Goal: Task Accomplishment & Management: Manage account settings

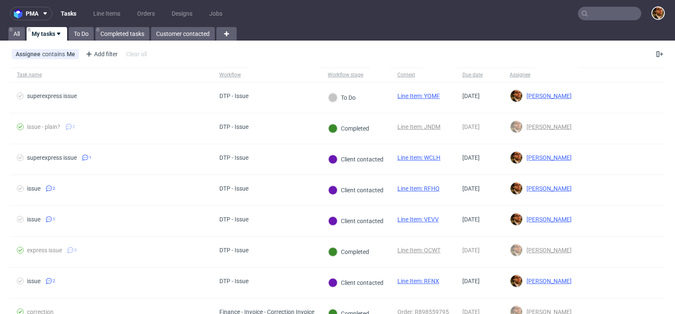
click at [594, 14] on input "text" at bounding box center [609, 14] width 63 height 14
paste input "R829883444"
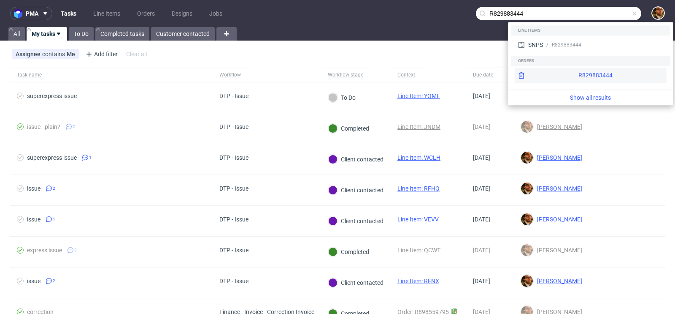
type input "R829883444"
click at [578, 75] on div "R829883444" at bounding box center [591, 75] width 152 height 15
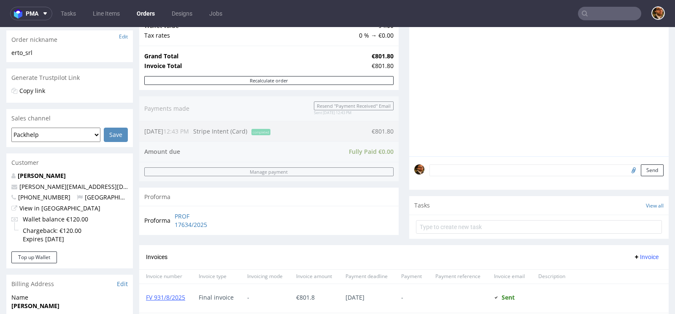
scroll to position [171, 0]
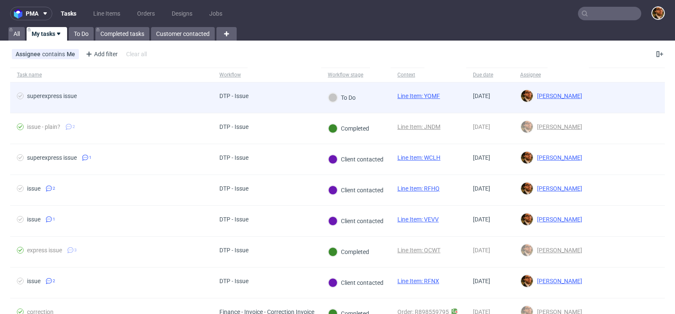
click at [618, 100] on div at bounding box center [627, 97] width 76 height 30
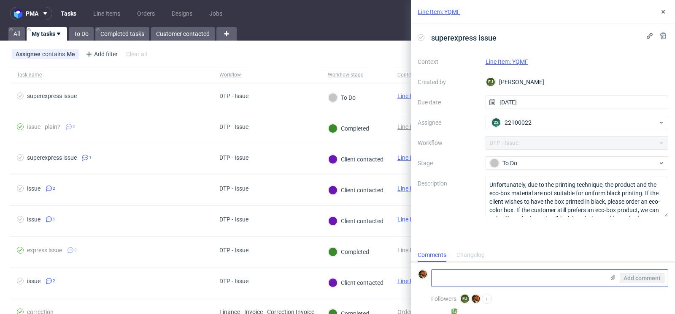
scroll to position [7, 0]
click at [519, 62] on link "Line Item: YQMF" at bounding box center [507, 61] width 43 height 7
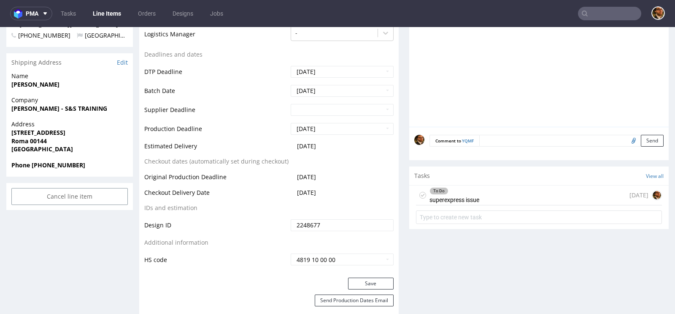
scroll to position [325, 0]
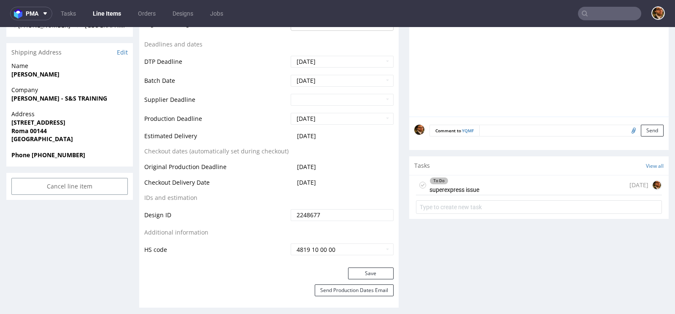
click at [507, 190] on div "To Do superexpress issue 1 day ago" at bounding box center [539, 185] width 246 height 20
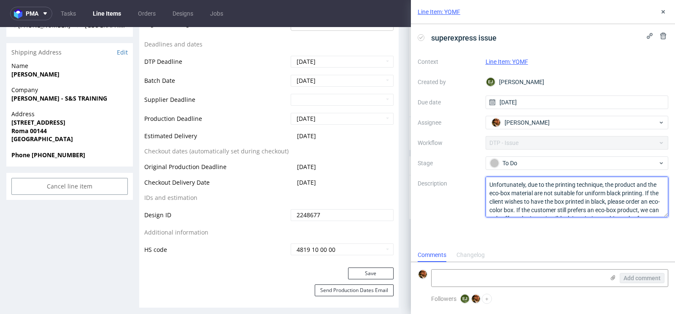
drag, startPoint x: 632, startPoint y: 208, endPoint x: 488, endPoint y: 183, distance: 146.2
click at [488, 183] on textarea "Unfortunately, due to the printing technique, the product and the eco-box mater…" at bounding box center [577, 196] width 183 height 41
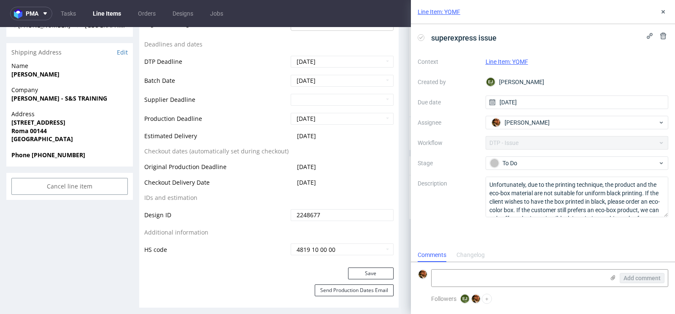
click at [511, 59] on link "Line Item: YQMF" at bounding box center [507, 61] width 43 height 7
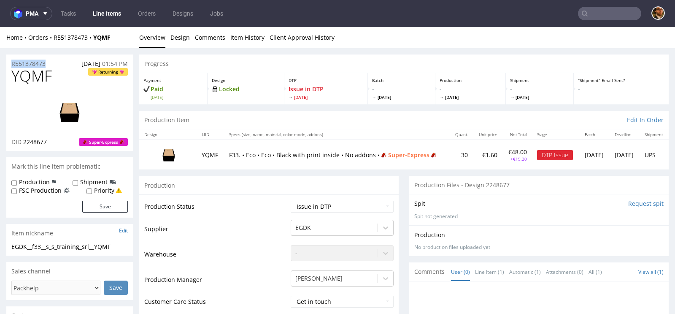
drag, startPoint x: 55, startPoint y: 62, endPoint x: 9, endPoint y: 63, distance: 46.0
click at [9, 63] on div "R551378473 01.09.2025 01:54 PM" at bounding box center [69, 61] width 127 height 14
copy p "R551378473"
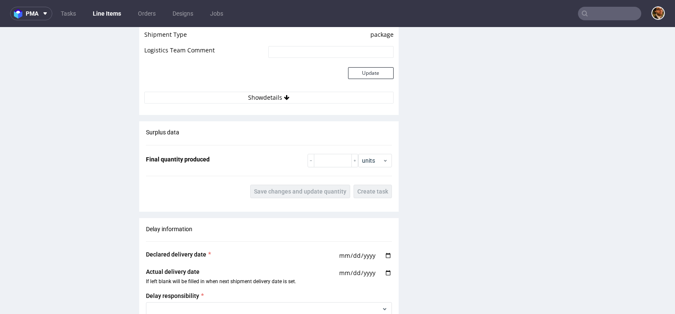
scroll to position [1229, 0]
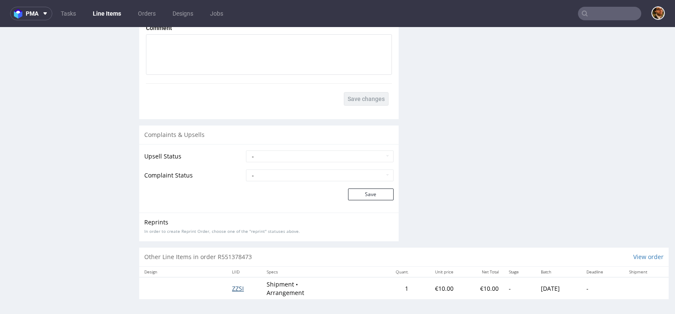
click at [233, 286] on span "ZZSI" at bounding box center [238, 288] width 12 height 8
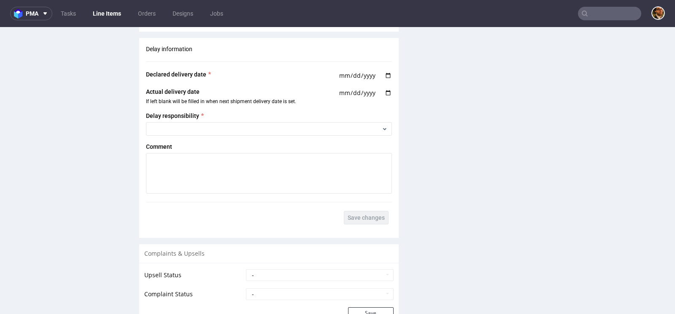
scroll to position [1004, 0]
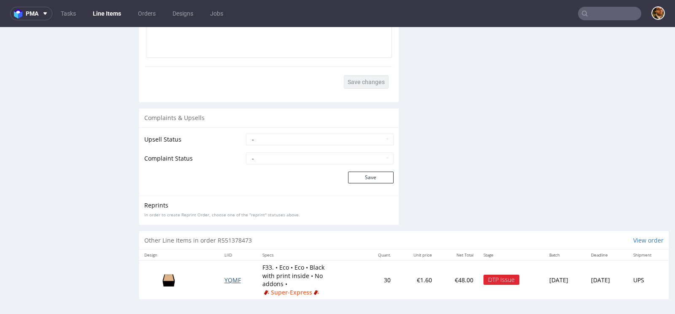
click at [227, 279] on span "YQMF" at bounding box center [232, 280] width 16 height 8
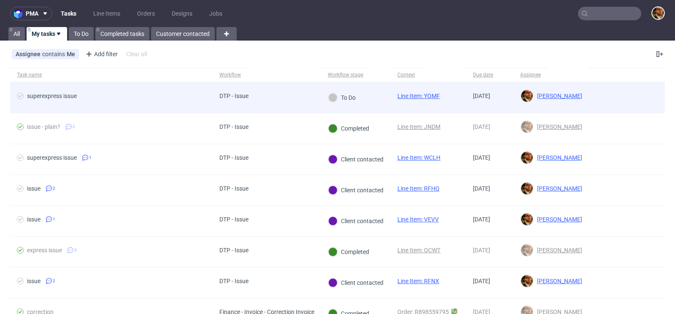
click at [625, 103] on div at bounding box center [627, 97] width 76 height 30
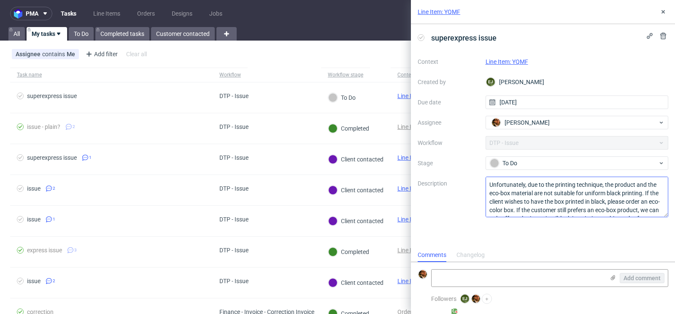
scroll to position [17, 0]
drag, startPoint x: 629, startPoint y: 209, endPoint x: 492, endPoint y: 188, distance: 138.8
click at [492, 188] on textarea "Unfortunately, due to the printing technique, the product and the eco-box mater…" at bounding box center [577, 196] width 183 height 41
drag, startPoint x: 489, startPoint y: 184, endPoint x: 624, endPoint y: 211, distance: 137.8
click at [624, 211] on textarea "Unfortunately, due to the printing technique, the product and the eco-box mater…" at bounding box center [577, 196] width 183 height 41
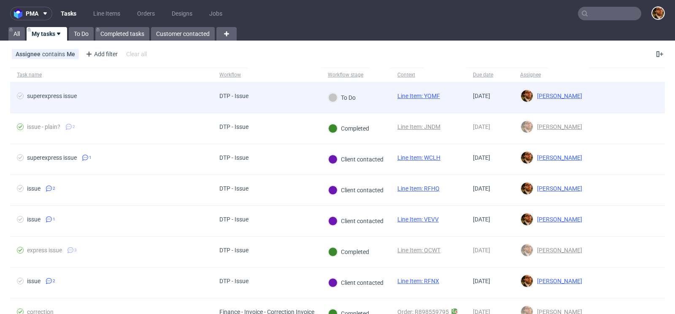
click at [622, 103] on div at bounding box center [627, 97] width 76 height 30
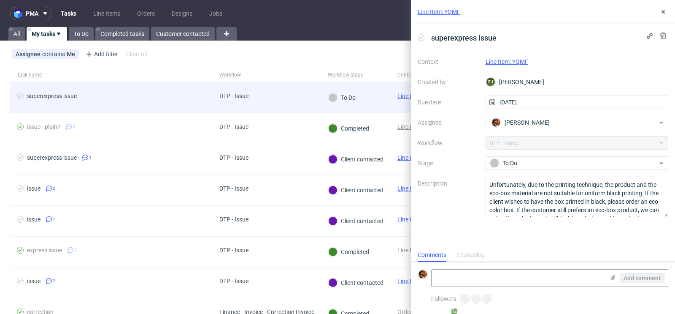
scroll to position [7, 0]
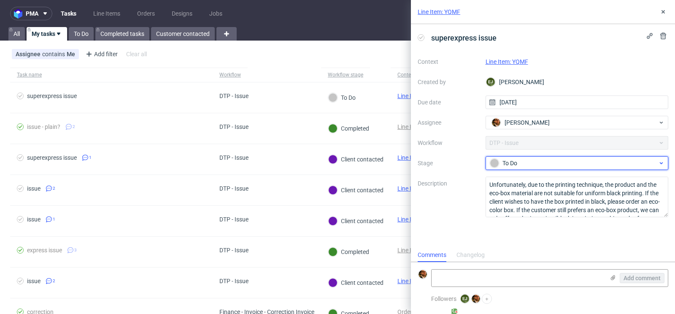
click at [658, 162] on icon at bounding box center [661, 163] width 6 height 7
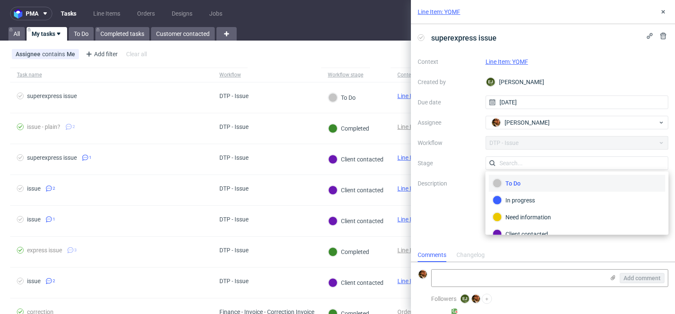
scroll to position [27, 0]
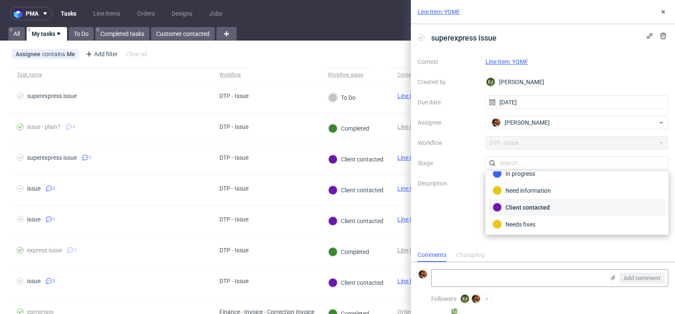
click at [585, 212] on div "Client contacted" at bounding box center [577, 207] width 176 height 17
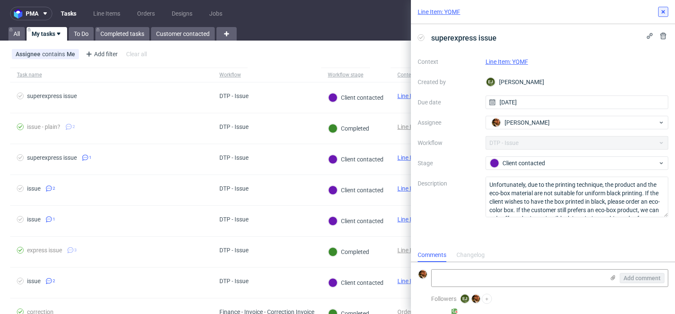
click at [663, 12] on use at bounding box center [663, 11] width 3 height 3
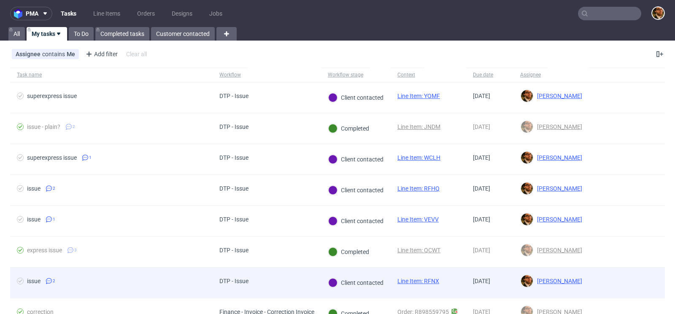
click at [599, 279] on div at bounding box center [627, 282] width 76 height 30
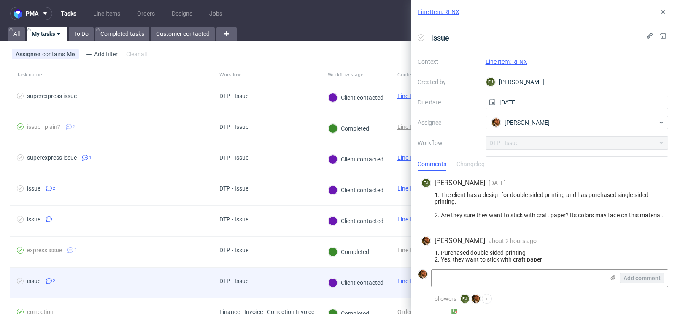
scroll to position [10, 0]
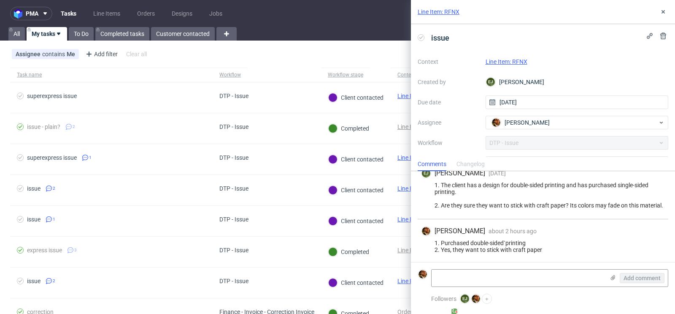
click at [510, 64] on link "Line Item: RFNX" at bounding box center [507, 61] width 42 height 7
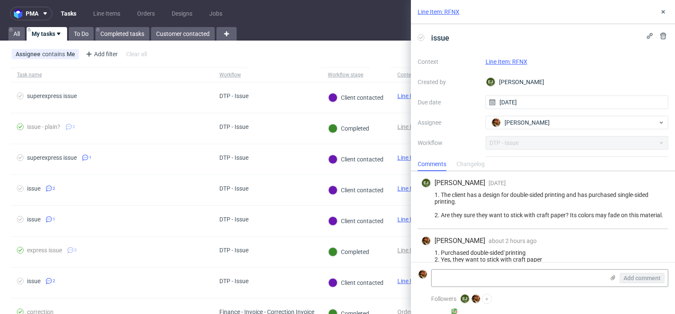
click at [373, 59] on div "Assignee contains Me Add filter Hide filters Clear all" at bounding box center [337, 54] width 675 height 20
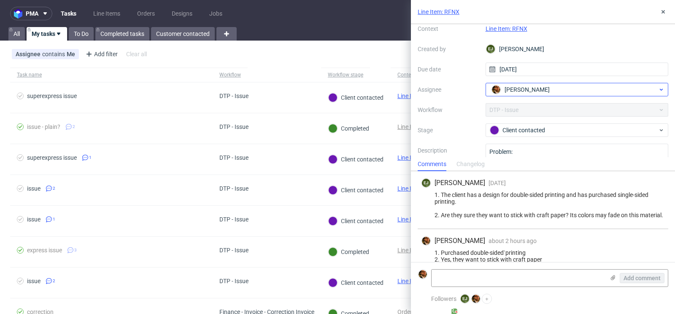
scroll to position [61, 0]
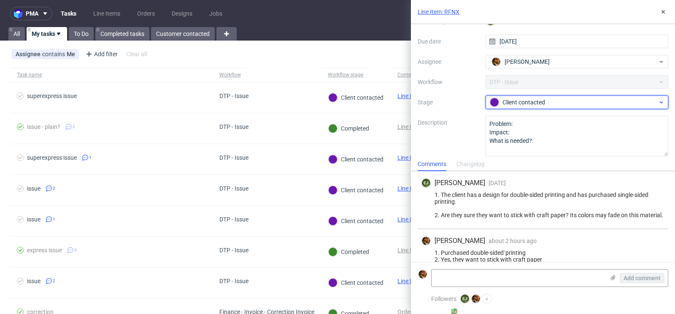
click at [664, 105] on div "Client contacted" at bounding box center [577, 102] width 183 height 14
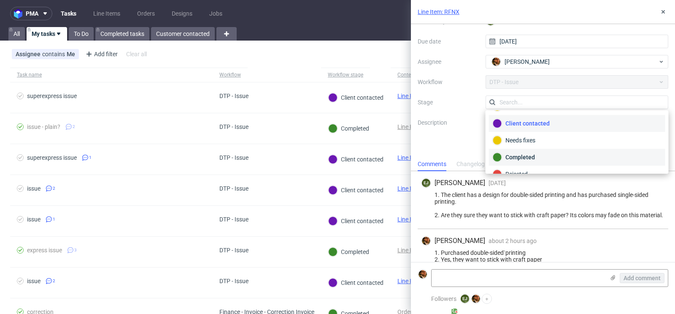
scroll to position [57, 0]
click at [580, 151] on div "Completed" at bounding box center [577, 149] width 169 height 9
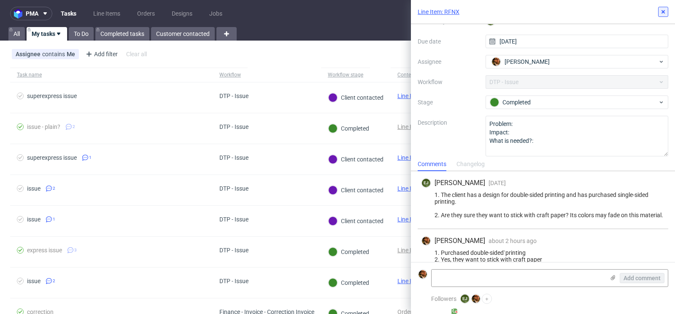
click at [662, 14] on icon at bounding box center [663, 11] width 7 height 7
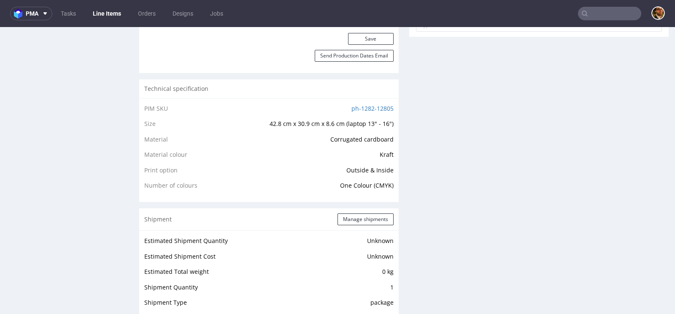
scroll to position [572, 0]
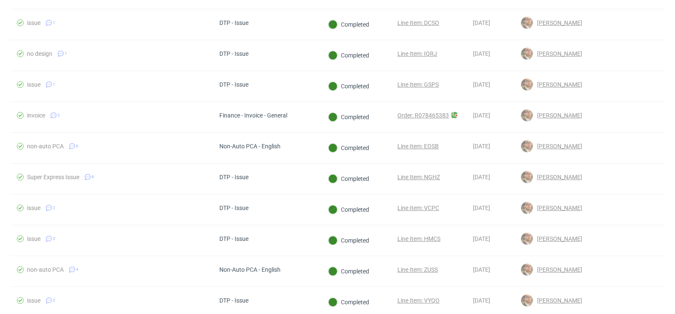
scroll to position [469, 0]
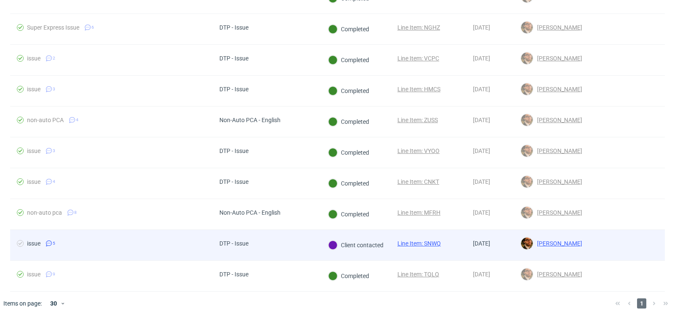
click at [601, 244] on div at bounding box center [627, 245] width 76 height 30
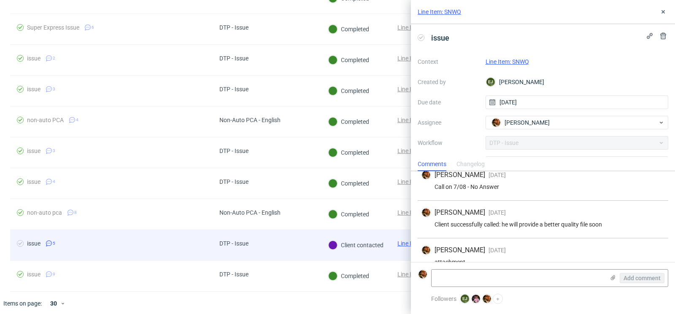
scroll to position [79, 0]
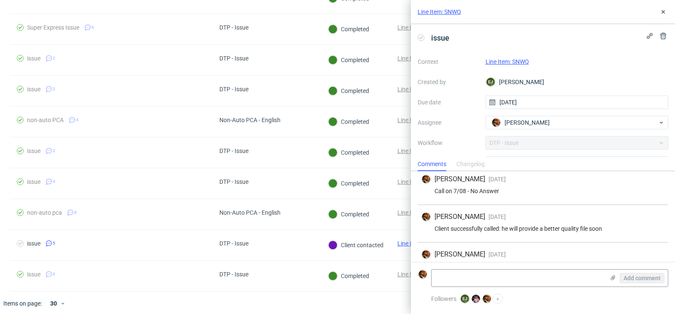
click at [497, 62] on link "Line Item: SNWQ" at bounding box center [507, 61] width 43 height 7
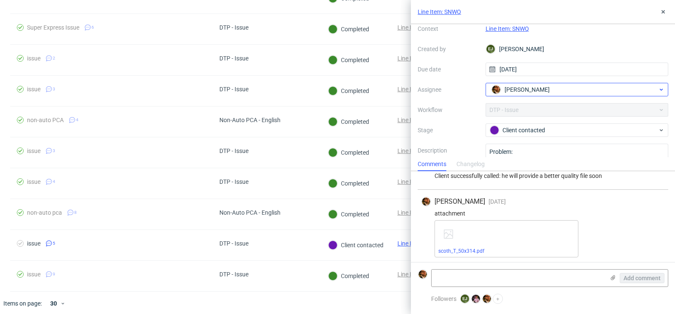
scroll to position [58, 0]
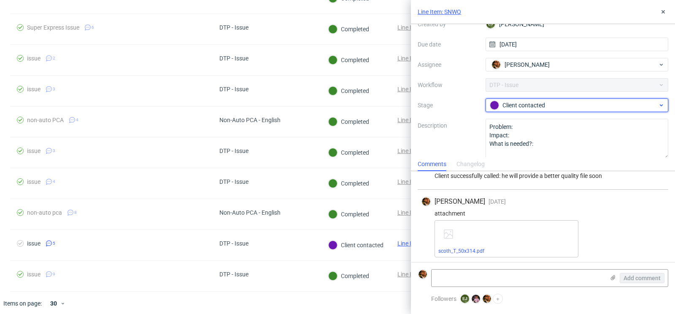
click at [647, 101] on div "Client contacted" at bounding box center [574, 104] width 168 height 9
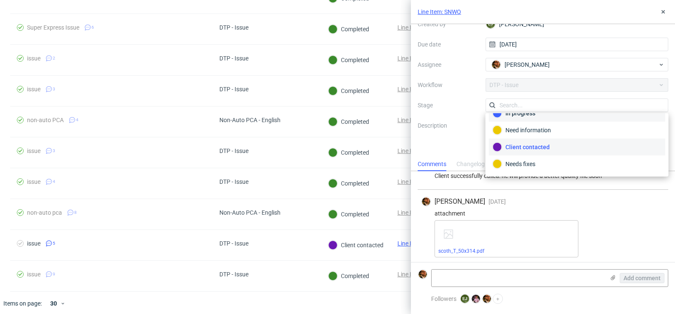
scroll to position [59, 0]
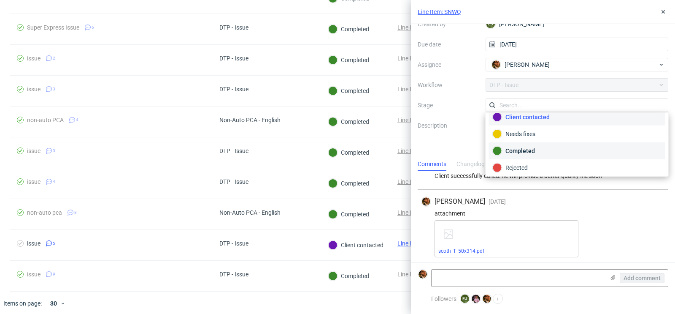
click at [571, 147] on div "Completed" at bounding box center [577, 150] width 169 height 9
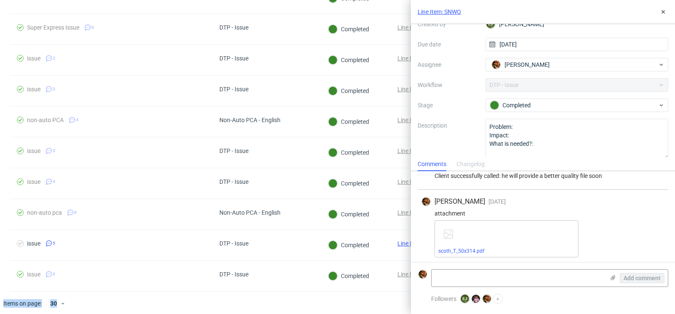
drag, startPoint x: 392, startPoint y: 284, endPoint x: 400, endPoint y: 292, distance: 10.7
click at [400, 292] on div at bounding box center [349, 303] width 517 height 24
click at [662, 15] on button at bounding box center [663, 12] width 10 height 10
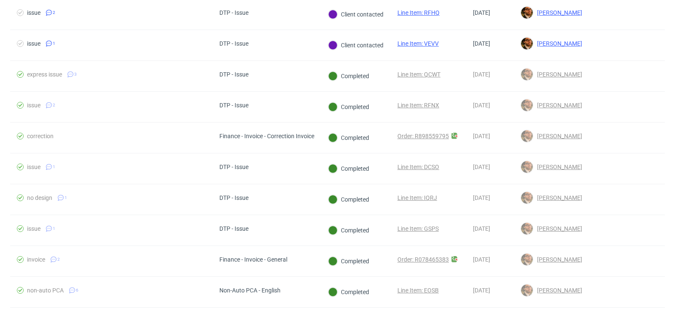
scroll to position [22, 0]
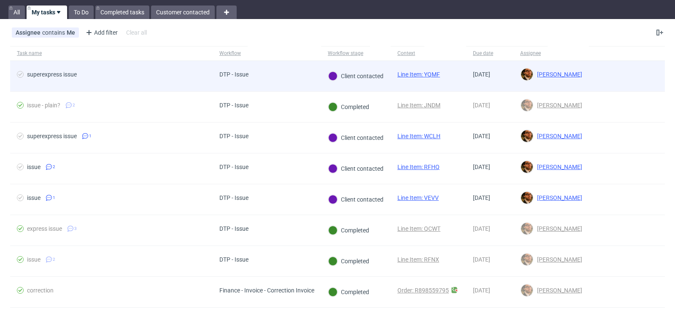
click at [637, 78] on div at bounding box center [627, 76] width 76 height 30
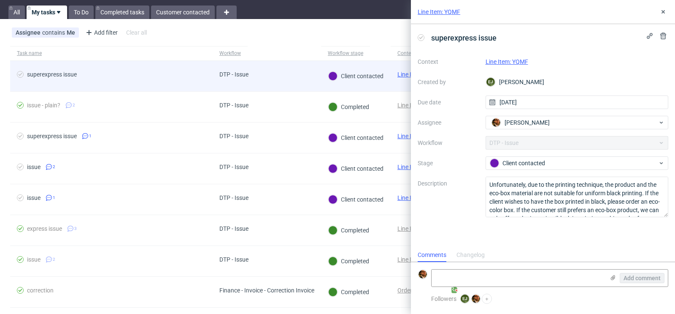
scroll to position [7, 0]
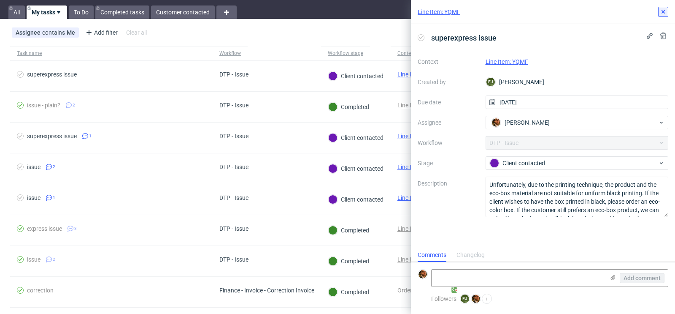
click at [663, 13] on icon at bounding box center [663, 11] width 7 height 7
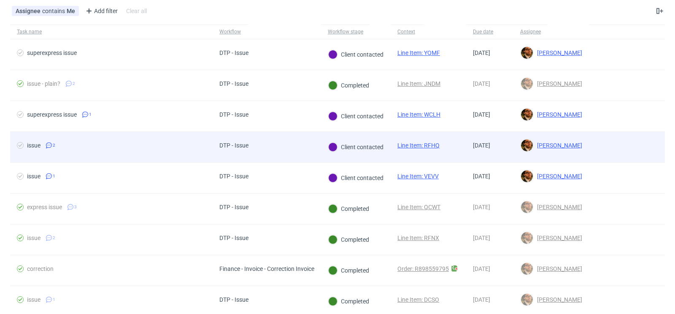
scroll to position [52, 0]
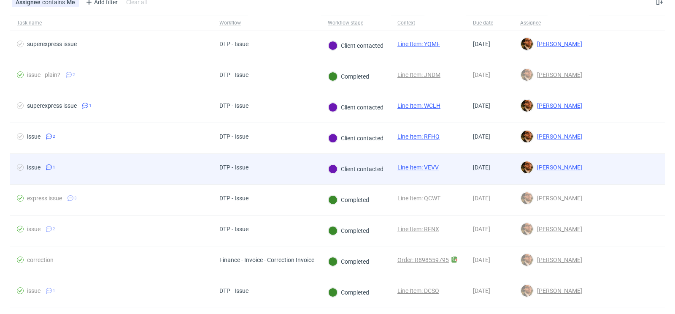
click at [646, 157] on div at bounding box center [627, 169] width 76 height 30
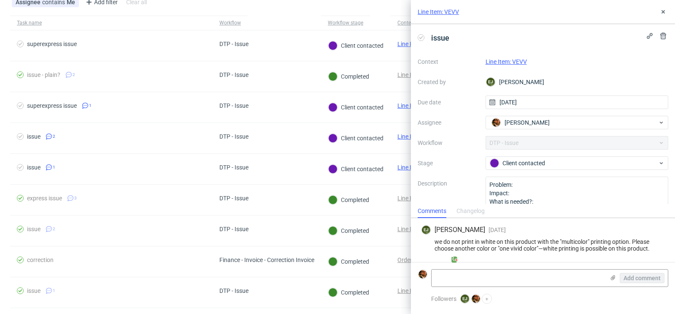
click at [505, 63] on link "Line Item: VEVV" at bounding box center [506, 61] width 41 height 7
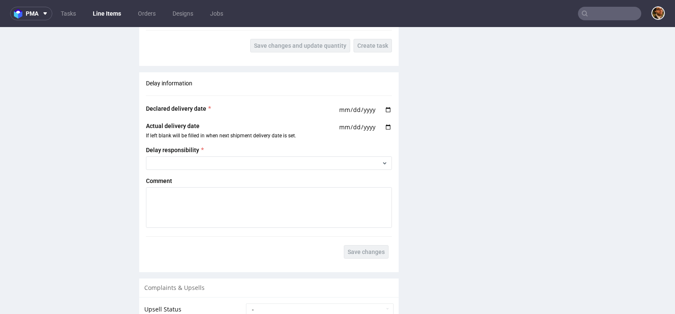
scroll to position [1106, 0]
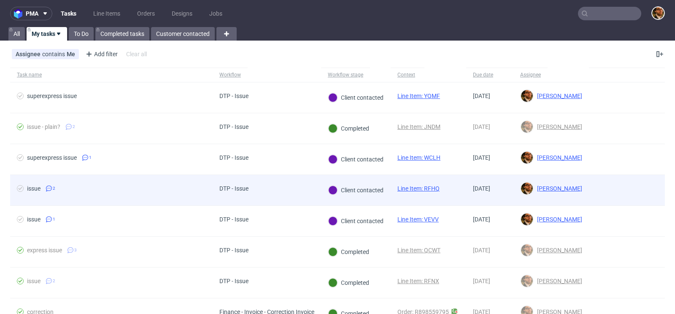
click at [621, 191] on div at bounding box center [627, 190] width 76 height 30
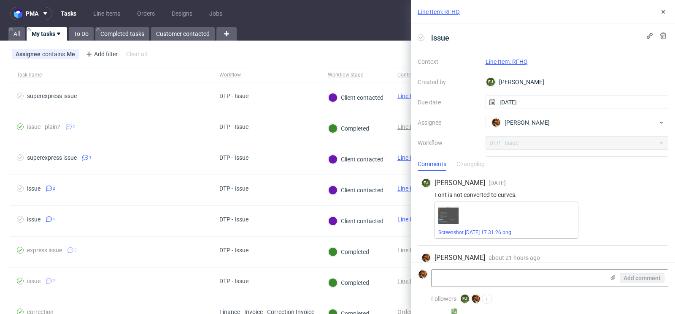
click at [521, 62] on link "Line Item: RFHQ" at bounding box center [507, 61] width 42 height 7
click at [661, 12] on icon at bounding box center [663, 11] width 7 height 7
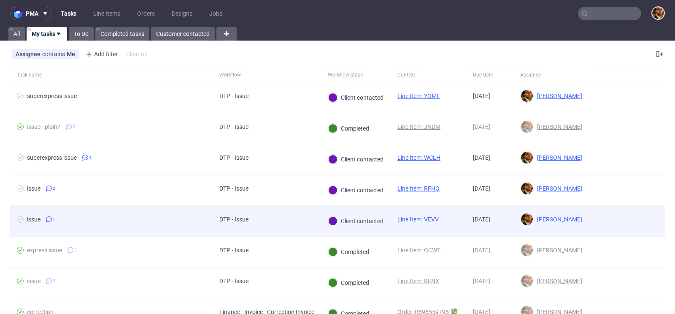
click at [627, 219] on div at bounding box center [627, 220] width 76 height 30
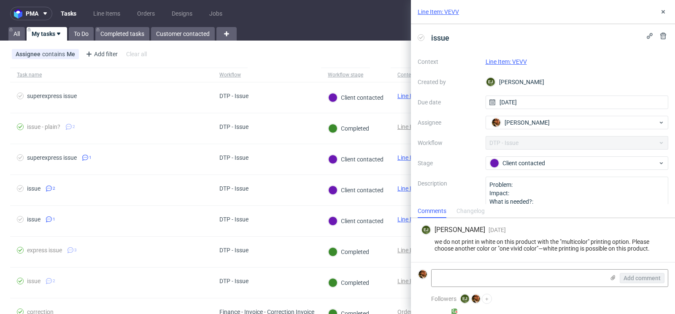
click at [514, 61] on link "Line Item: VEVV" at bounding box center [506, 61] width 41 height 7
click at [660, 8] on button at bounding box center [663, 12] width 10 height 10
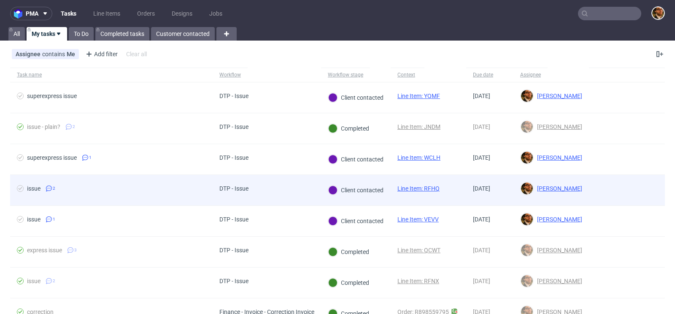
click at [635, 194] on div at bounding box center [627, 190] width 76 height 30
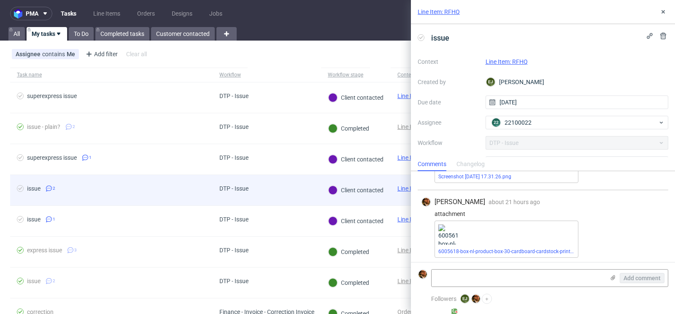
scroll to position [57, 0]
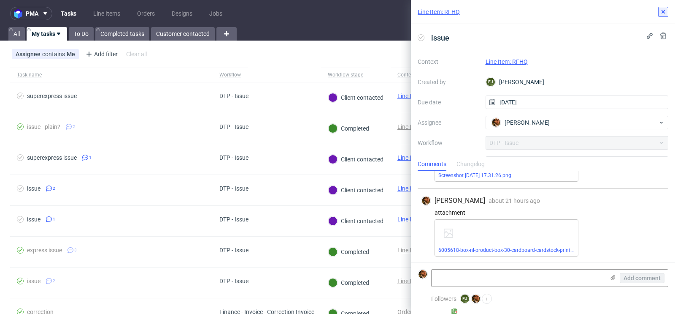
click at [663, 14] on icon at bounding box center [663, 11] width 7 height 7
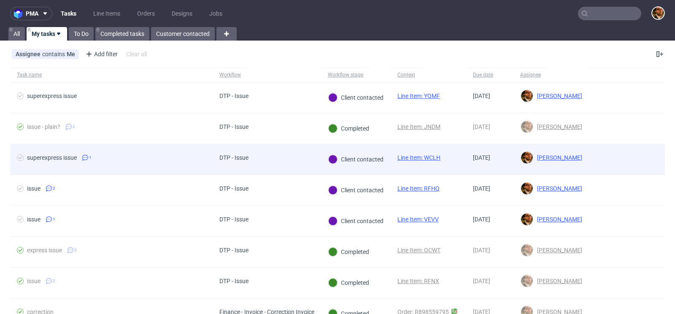
click at [642, 158] on div at bounding box center [627, 159] width 76 height 30
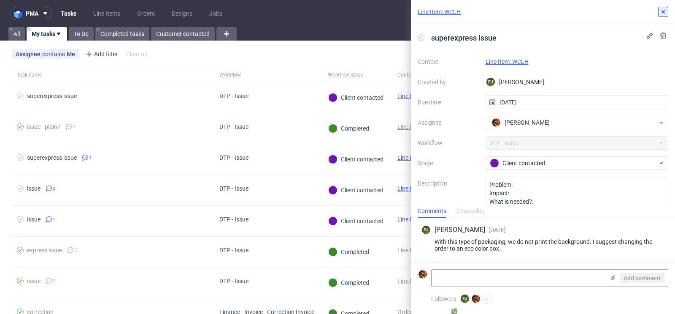
click at [664, 11] on icon at bounding box center [663, 11] width 7 height 7
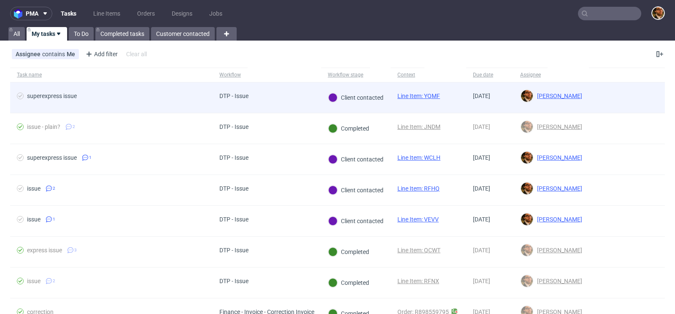
click at [614, 97] on div at bounding box center [627, 97] width 76 height 30
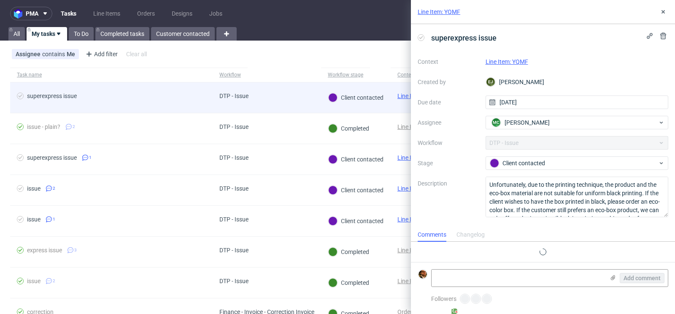
scroll to position [7, 0]
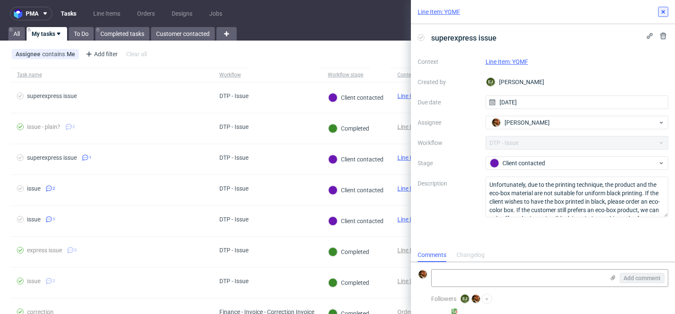
click at [663, 13] on icon at bounding box center [663, 11] width 7 height 7
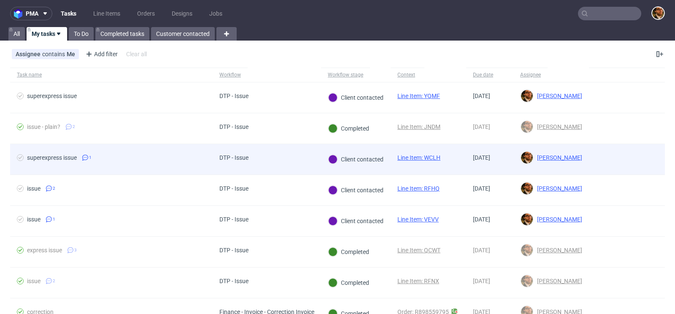
click at [623, 164] on div at bounding box center [627, 159] width 76 height 30
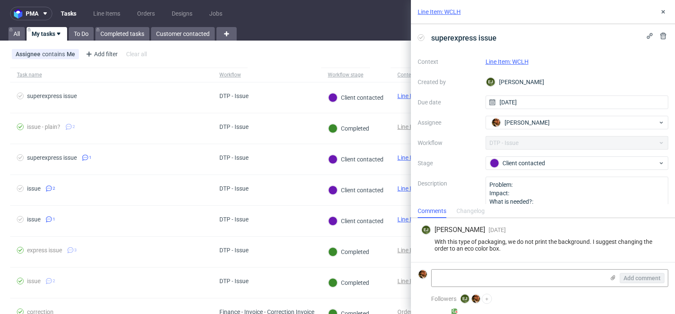
click at [518, 61] on link "Line Item: WCLH" at bounding box center [507, 61] width 43 height 7
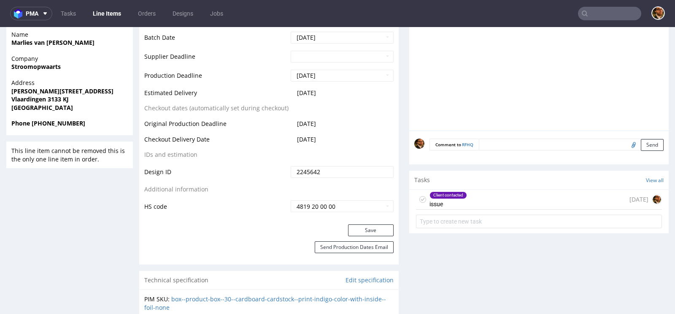
scroll to position [387, 0]
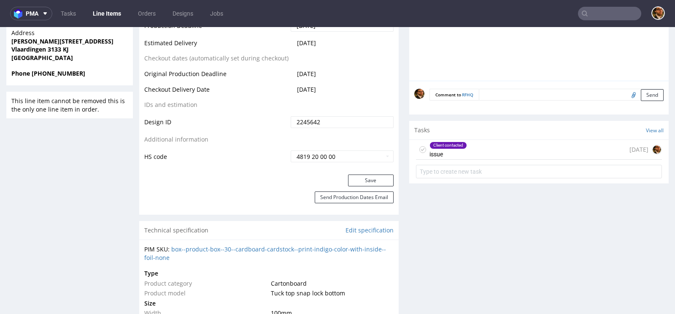
click at [479, 145] on div "Client contacted issue 7 days ago" at bounding box center [539, 150] width 246 height 20
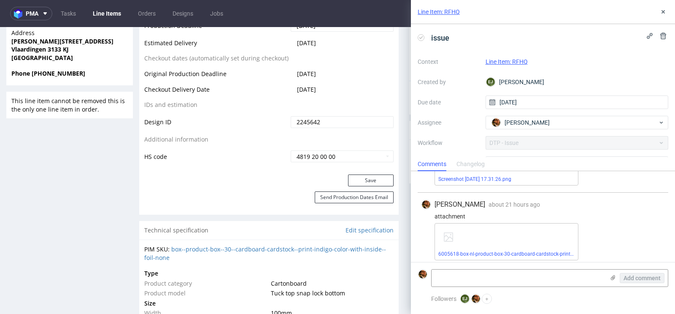
scroll to position [57, 0]
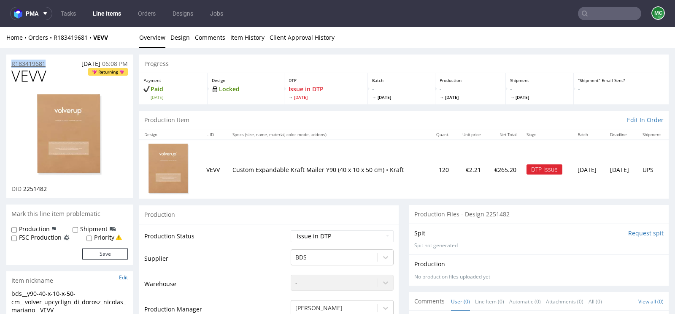
drag, startPoint x: 50, startPoint y: 66, endPoint x: 11, endPoint y: 65, distance: 39.2
click at [11, 65] on div "R183419681 [DATE] 06:08 PM" at bounding box center [69, 61] width 127 height 14
copy p "R183419681"
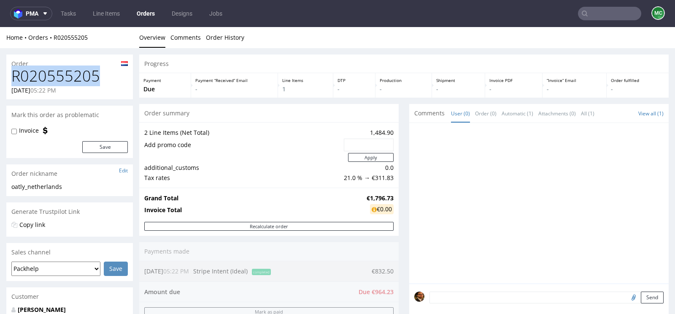
drag, startPoint x: 100, startPoint y: 78, endPoint x: 15, endPoint y: 79, distance: 85.7
click at [15, 79] on h1 "R020555205" at bounding box center [69, 76] width 116 height 17
copy h1 "R020555205"
